Goal: Find specific page/section: Find specific page/section

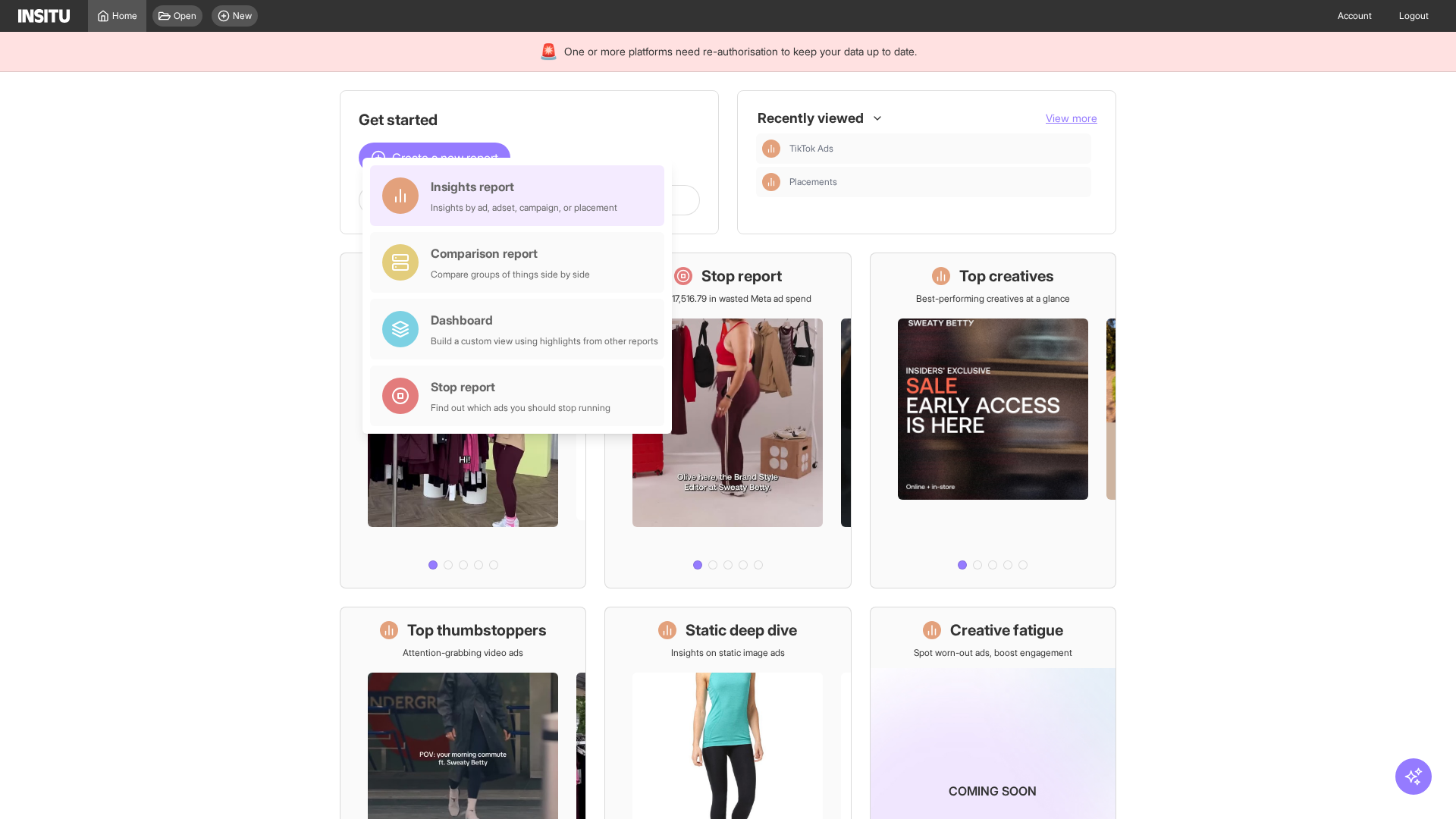
click at [521, 195] on div "Insights report Insights by ad, adset, campaign, or placement" at bounding box center [524, 195] width 186 height 37
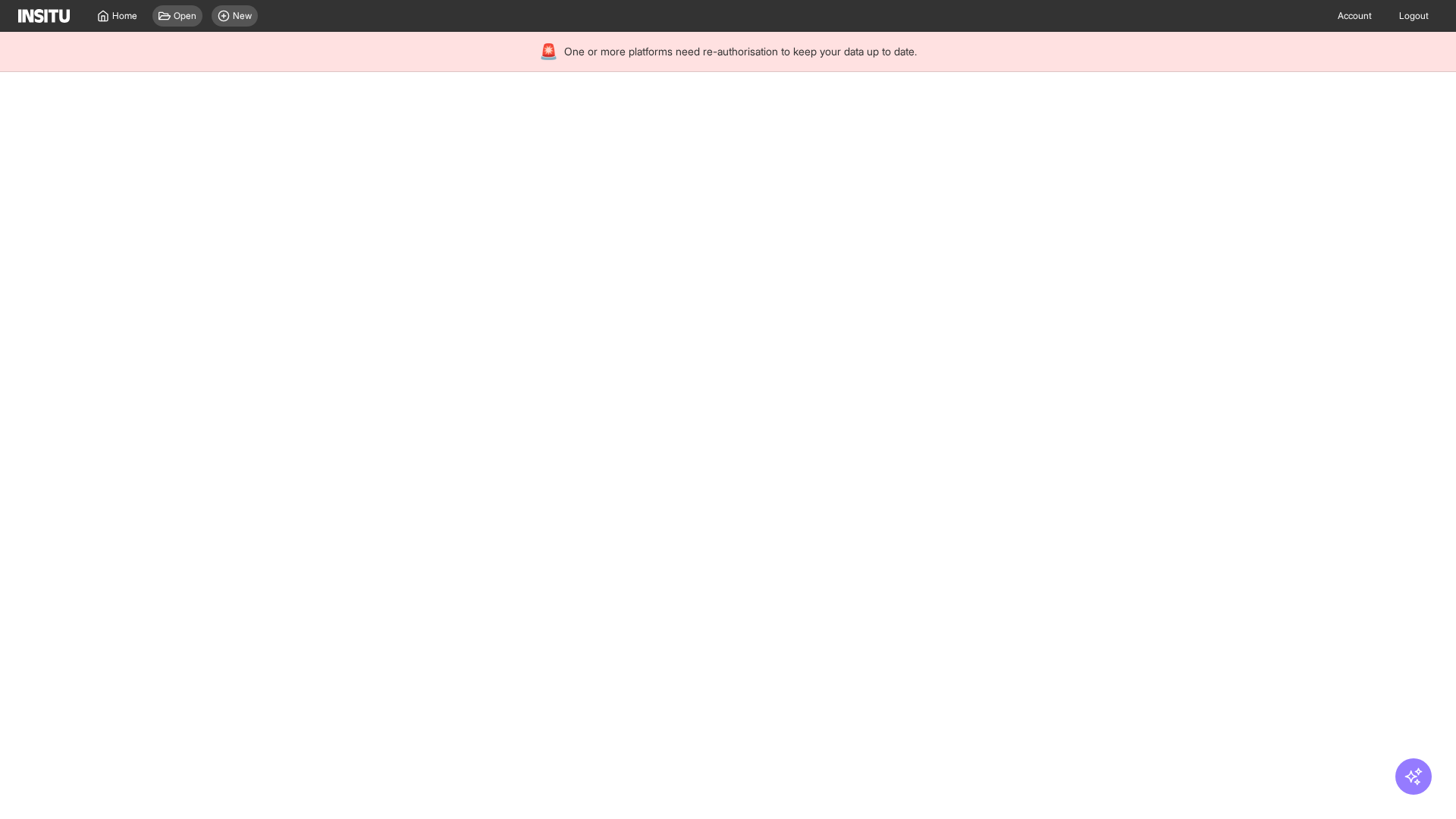
select select "**"
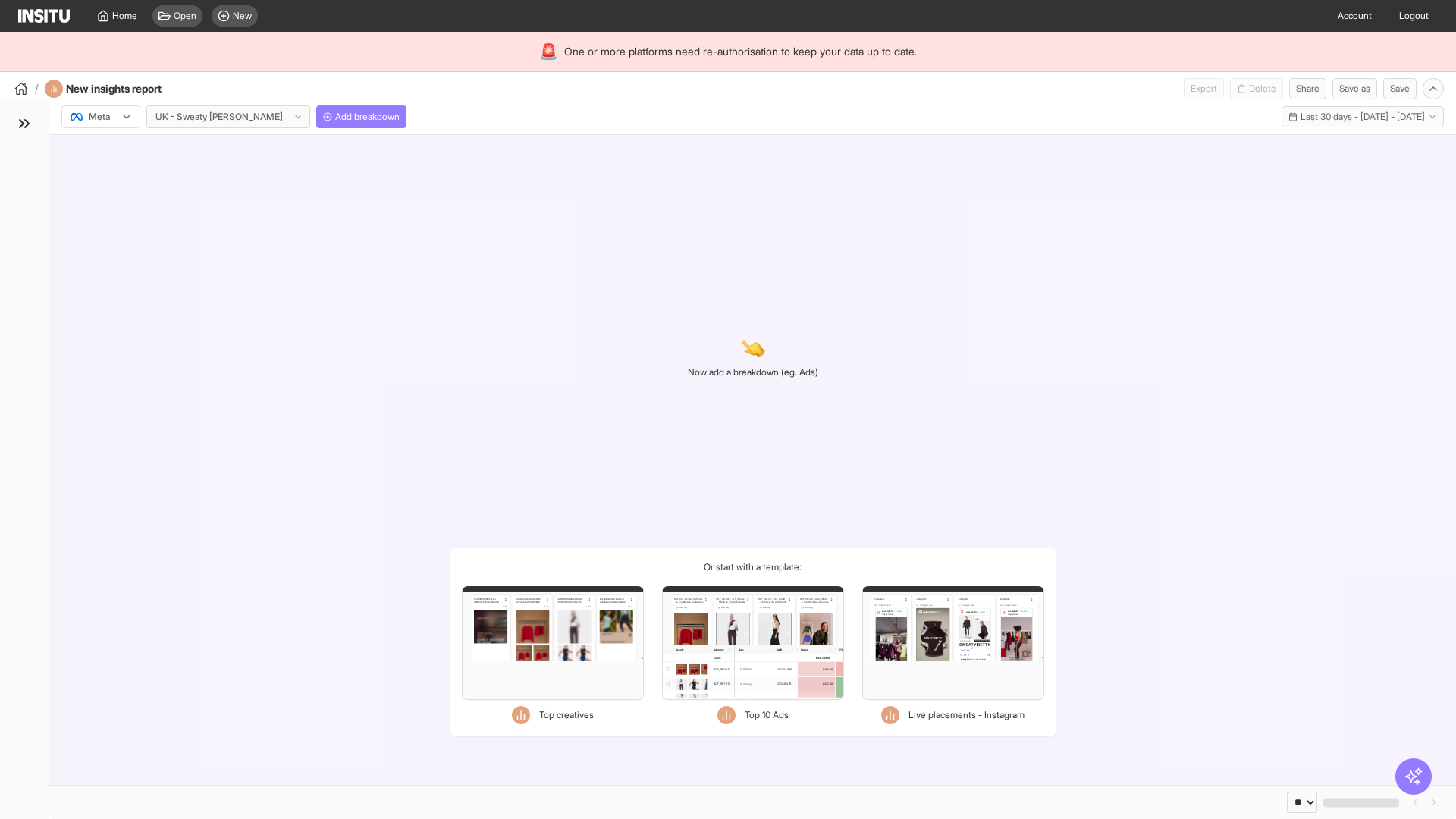
click at [101, 116] on div at bounding box center [90, 116] width 42 height 15
click at [100, 149] on span "Meta" at bounding box center [99, 149] width 21 height 13
click at [335, 116] on span "Add breakdown" at bounding box center [367, 117] width 64 height 13
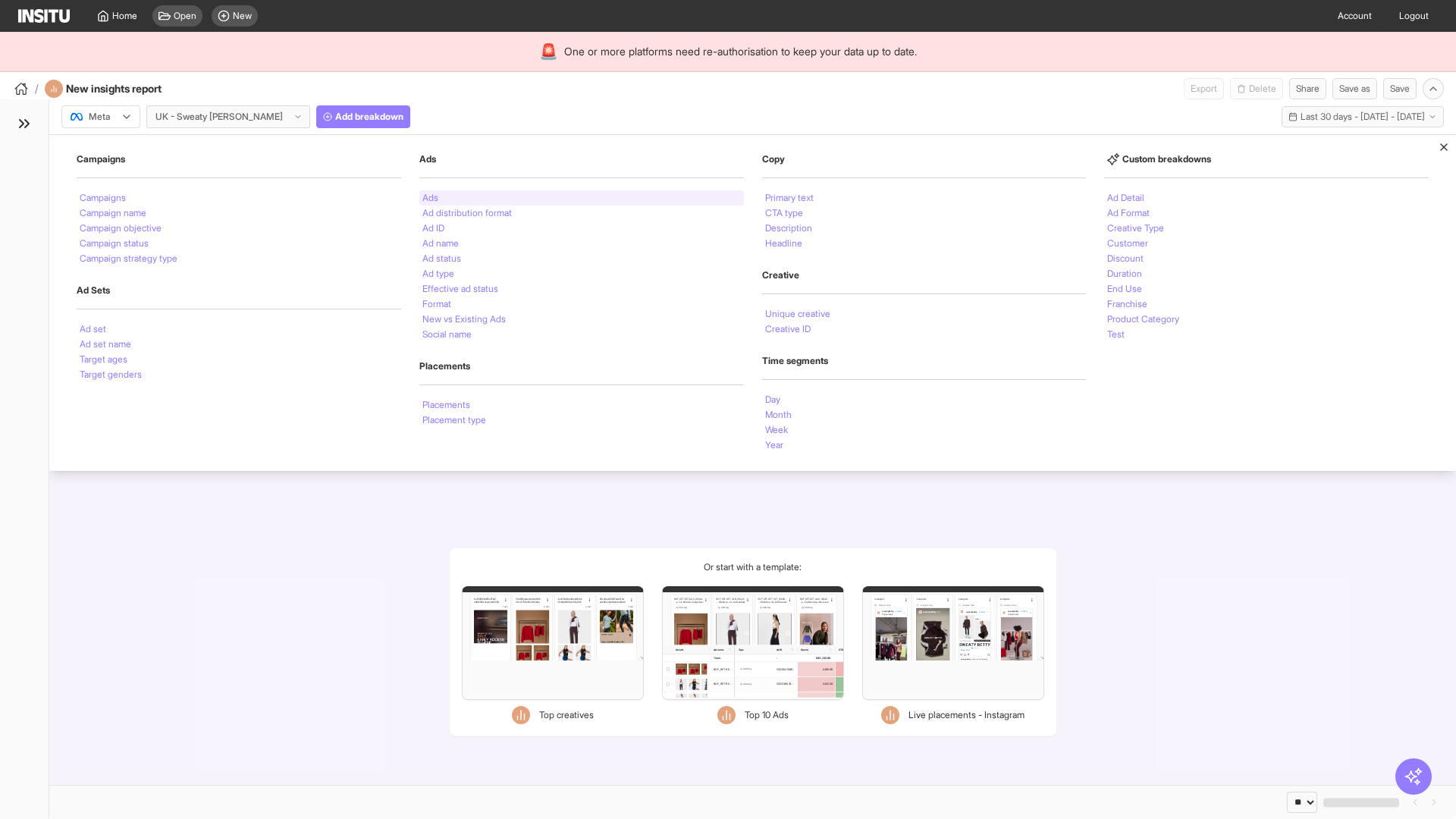
click at [430, 198] on li "Ads" at bounding box center [431, 198] width 16 height 9
